Goal: Check status: Check status

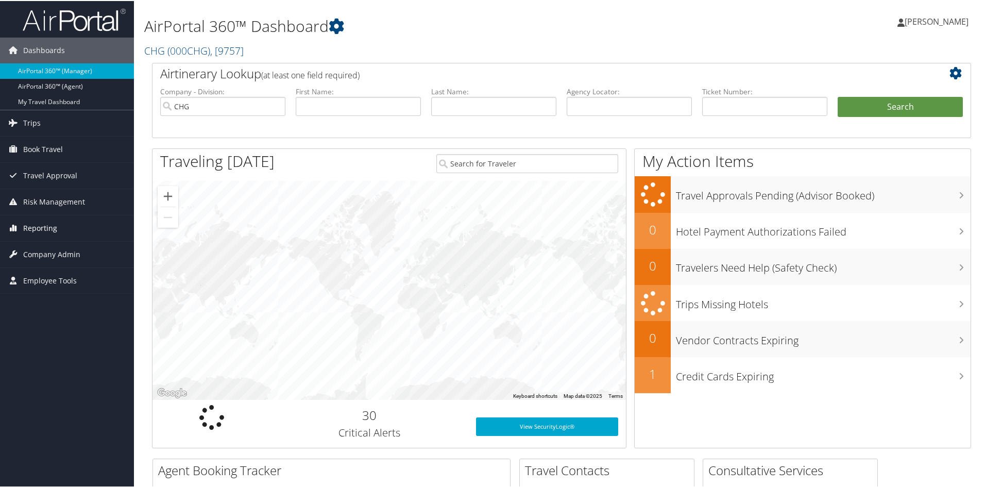
click at [24, 227] on span "Reporting" at bounding box center [40, 227] width 34 height 26
click at [57, 279] on link "Virtual Pay Lookup" at bounding box center [67, 278] width 134 height 15
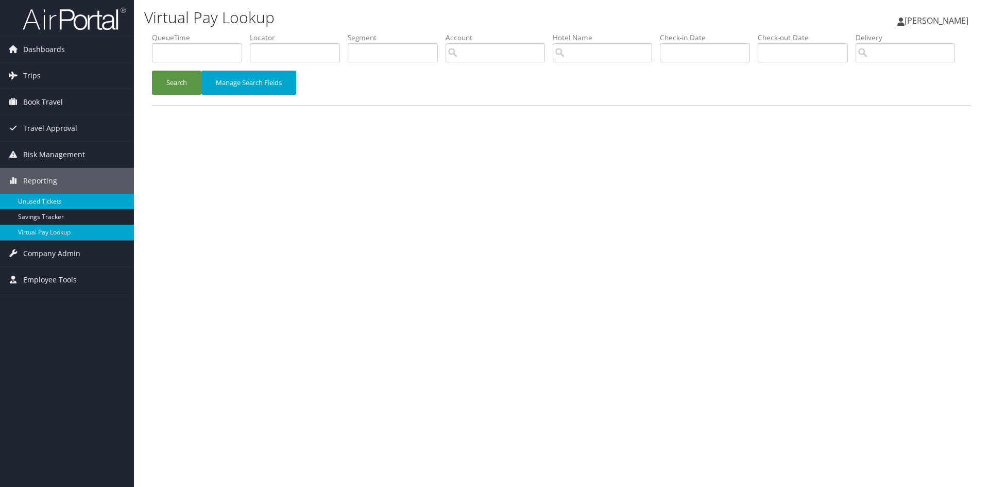
click at [36, 199] on link "Unused Tickets" at bounding box center [67, 201] width 134 height 15
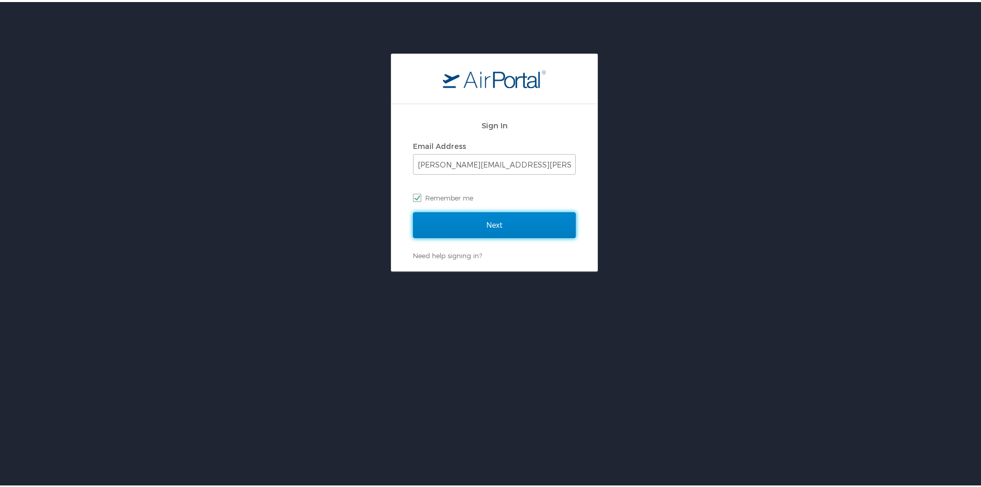
click at [497, 227] on input "Next" at bounding box center [494, 223] width 163 height 26
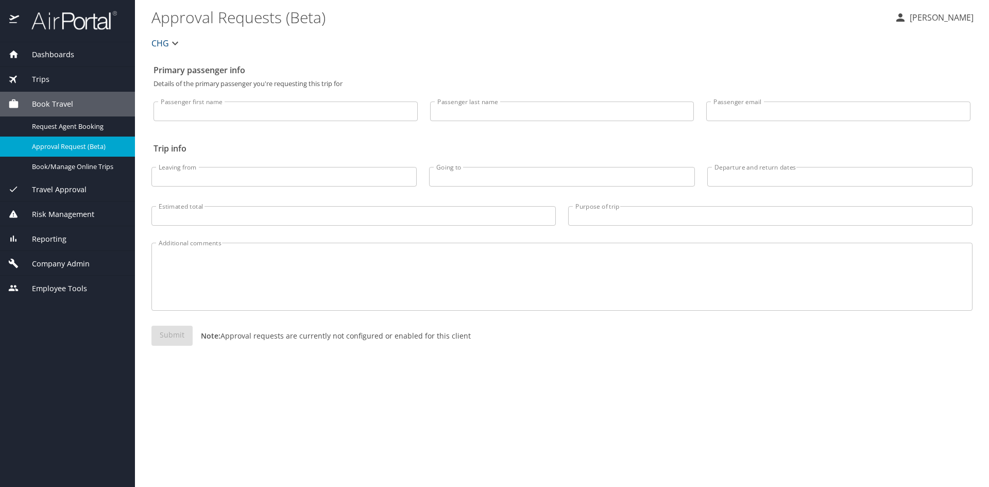
click at [70, 243] on div "Reporting" at bounding box center [67, 238] width 118 height 11
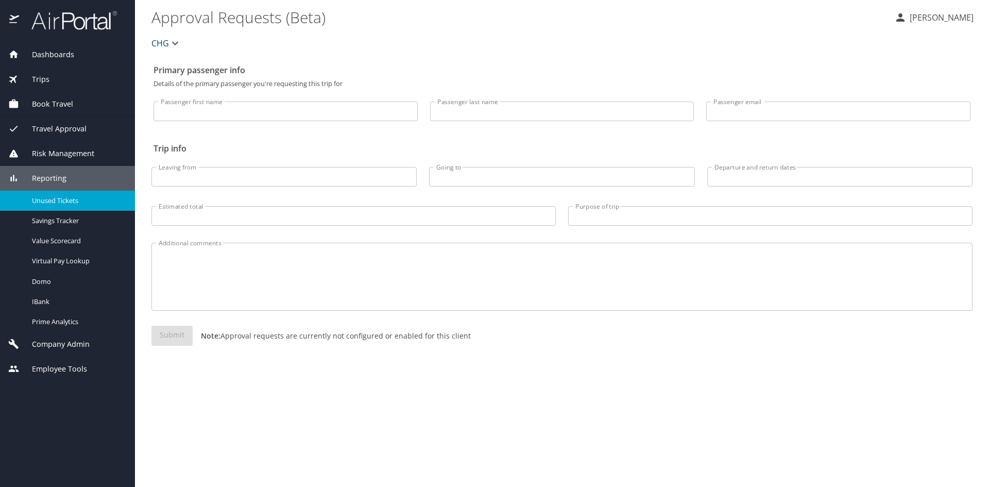
click at [57, 203] on span "Unused Tickets" at bounding box center [77, 201] width 91 height 10
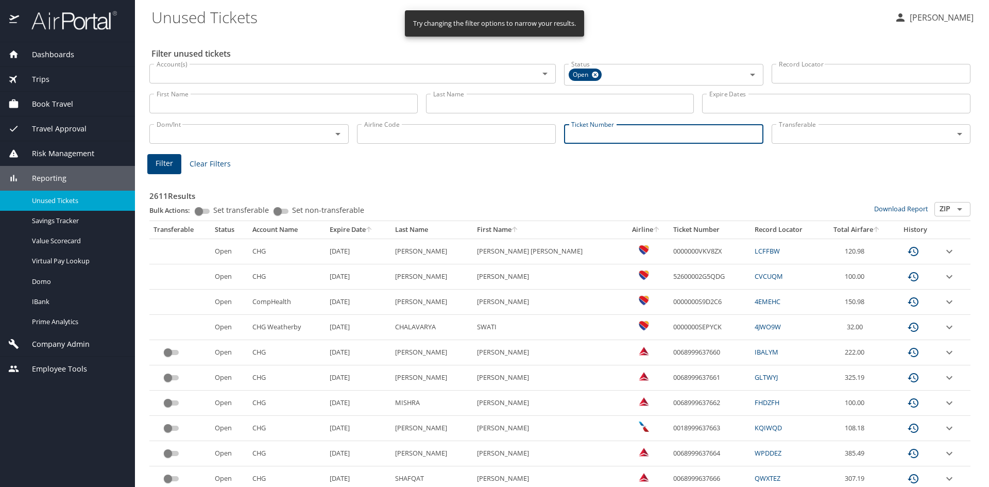
click at [611, 133] on input "Ticket Number" at bounding box center [663, 134] width 199 height 20
paste input "0018999407480"
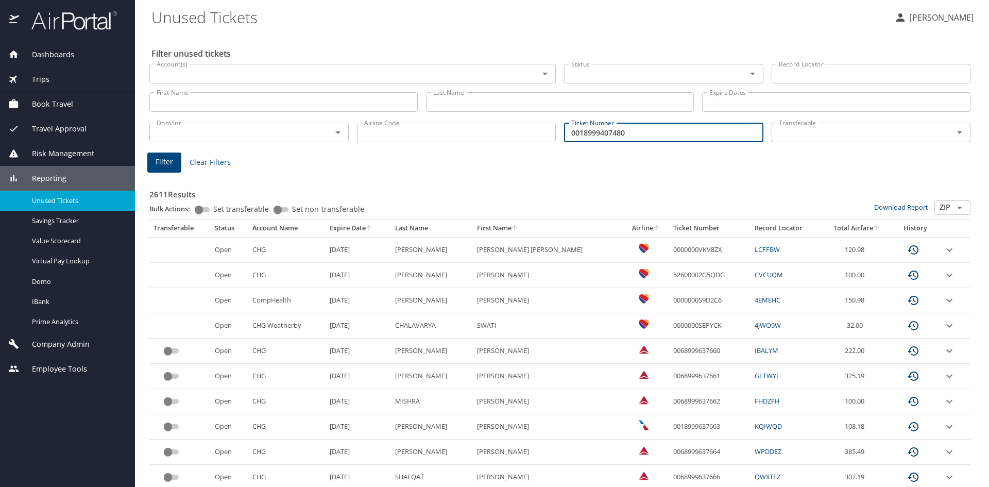
type input "0018999407480"
click at [162, 163] on span "Filter" at bounding box center [165, 162] width 18 height 13
